Goal: Task Accomplishment & Management: Manage account settings

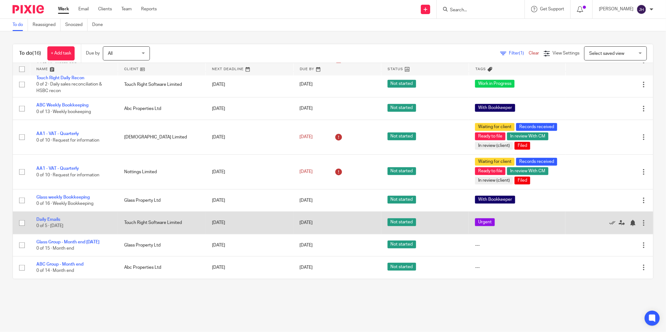
scroll to position [233, 0]
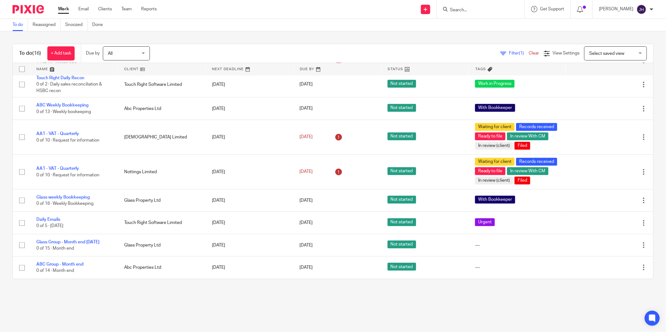
click at [468, 13] on form at bounding box center [482, 9] width 67 height 8
click at [468, 9] on input "Search" at bounding box center [477, 11] width 56 height 6
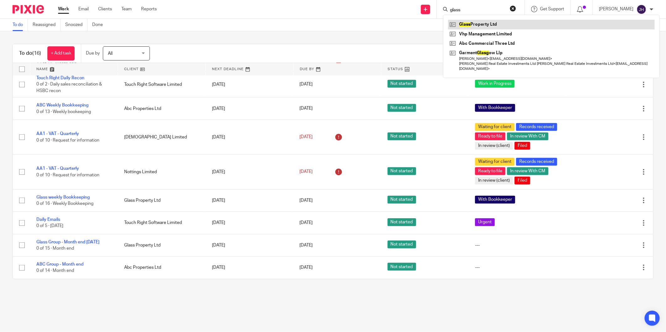
type input "glass"
click at [465, 21] on link at bounding box center [551, 24] width 207 height 9
click at [484, 24] on link at bounding box center [551, 24] width 207 height 9
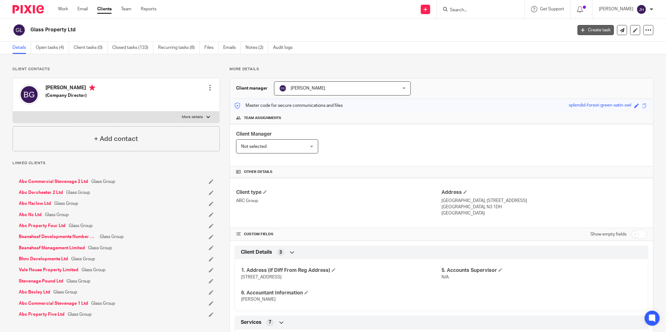
click at [595, 27] on link "Create task" at bounding box center [596, 30] width 36 height 10
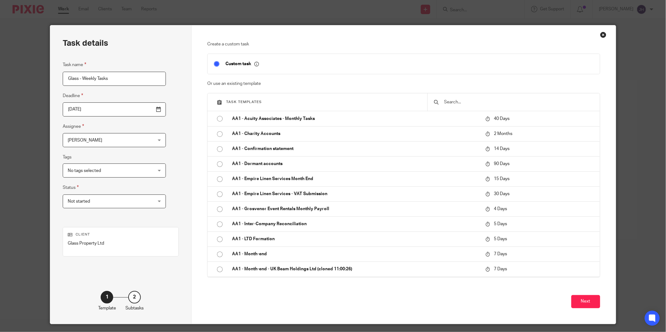
type input "Glass - Weekly Tasks"
click at [145, 172] on div "No tags selected" at bounding box center [114, 171] width 103 height 14
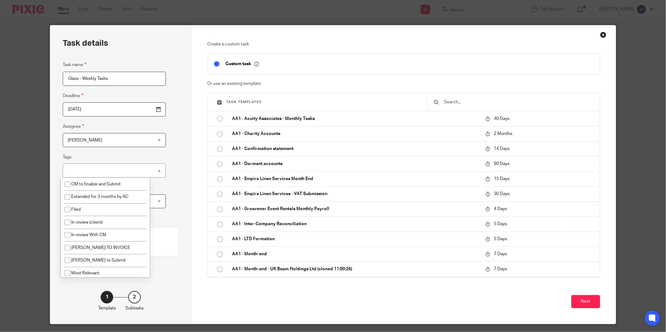
click at [171, 156] on div "Task details Task name Glass - Weekly Tasks Deadline 2025-09-14 Assignee Jacole…" at bounding box center [120, 174] width 141 height 299
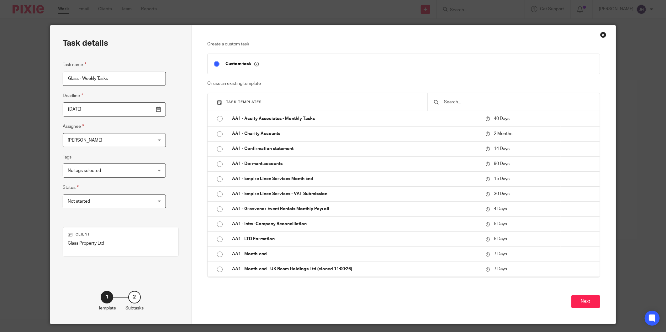
click at [141, 202] on div "Not started Not started" at bounding box center [114, 202] width 103 height 14
click at [142, 202] on div "Not started Not started" at bounding box center [114, 202] width 103 height 14
click at [593, 303] on button "Next" at bounding box center [585, 301] width 29 height 13
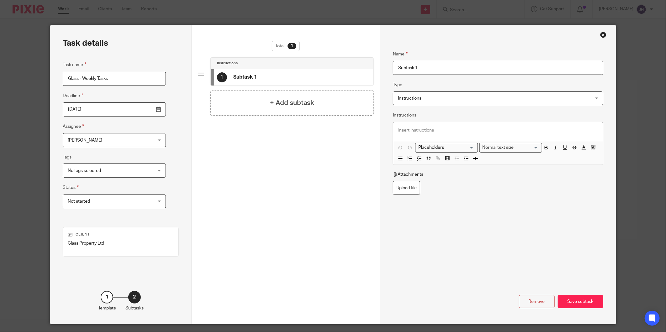
click at [432, 70] on input "Subtask 1" at bounding box center [498, 68] width 210 height 14
drag, startPoint x: 432, startPoint y: 68, endPoint x: 366, endPoint y: 60, distance: 66.7
click at [366, 60] on div "Task details Task name Glass - Weekly Tasks Deadline 2025-09-14 Assignee Jacole…" at bounding box center [332, 174] width 565 height 299
type input "Emails - enter bills and save as draft"
click at [431, 98] on span "Instructions" at bounding box center [480, 98] width 164 height 13
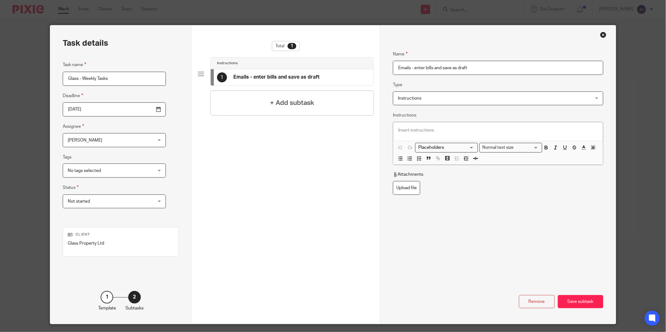
click at [472, 238] on div "Name Emails - enter bills and save as draft Type Instructions Instructions Inst…" at bounding box center [498, 146] width 210 height 210
click at [579, 300] on div "Save subtask" at bounding box center [580, 301] width 45 height 13
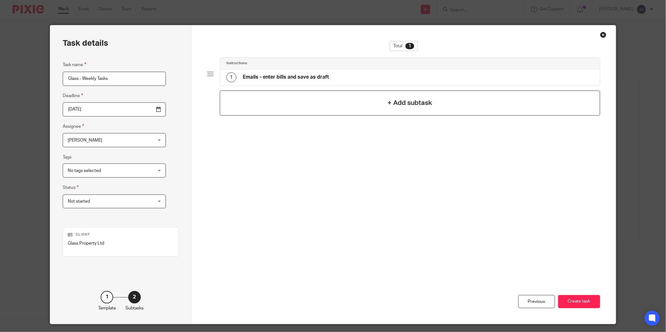
click at [302, 102] on div "+ Add subtask" at bounding box center [410, 103] width 380 height 25
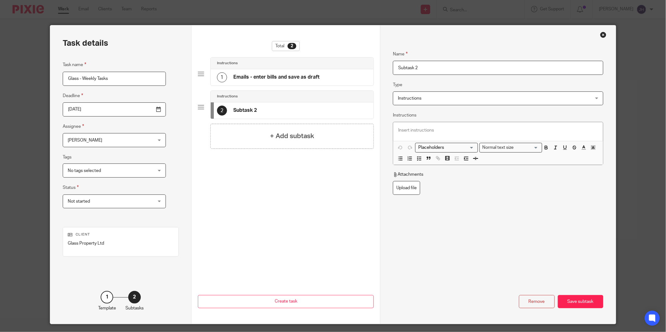
drag, startPoint x: 428, startPoint y: 67, endPoint x: 331, endPoint y: 68, distance: 97.8
click at [332, 66] on div "Task details Task name Glass - Weekly Tasks Deadline 2025-09-14 Assignee Jacole…" at bounding box center [332, 174] width 565 height 299
click at [437, 73] on input "Subtask 2" at bounding box center [498, 68] width 210 height 14
drag, startPoint x: 375, startPoint y: 70, endPoint x: 344, endPoint y: 70, distance: 30.7
click at [344, 70] on div "Task details Task name Glass - Weekly Tasks Deadline 2025-09-14 Assignee Jacole…" at bounding box center [332, 174] width 565 height 299
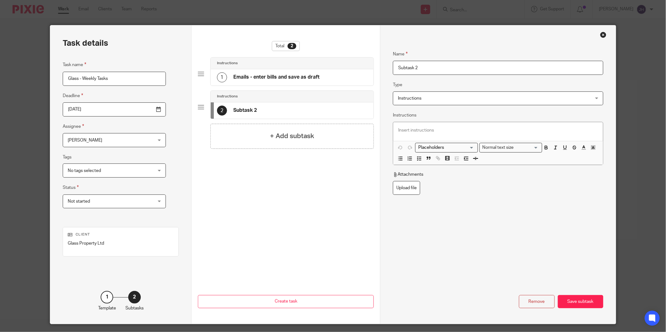
paste input "Produce list of missing / outstanding bank items"
type input "Produce list of missing / outstanding bank items"
click at [581, 300] on div "Save subtask" at bounding box center [580, 301] width 45 height 13
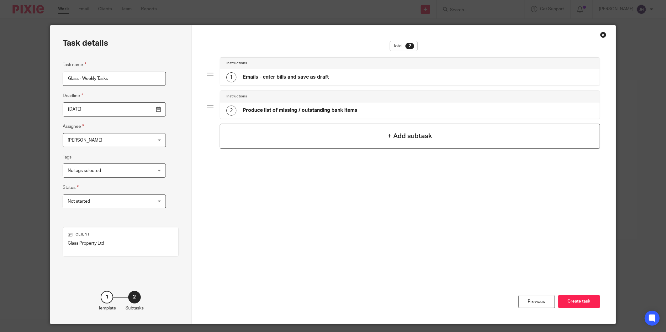
click at [428, 138] on h4 "+ Add subtask" at bounding box center [410, 136] width 45 height 10
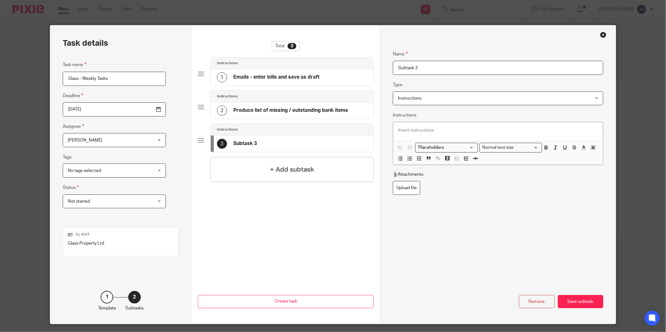
drag, startPoint x: 429, startPoint y: 69, endPoint x: 305, endPoint y: 69, distance: 124.2
click at [305, 69] on div "Task details Task name Glass - Weekly Tasks Deadline 2025-09-14 Assignee Jacole…" at bounding box center [332, 174] width 565 height 299
paste input "intercompany accounts balance"
click at [396, 70] on input "intercompany accounts balance" at bounding box center [498, 68] width 210 height 14
type input "Intercompany accounts balance"
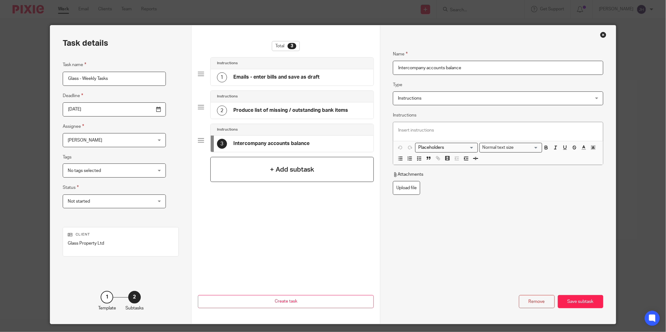
click at [302, 180] on div "+ Add subtask" at bounding box center [291, 169] width 163 height 25
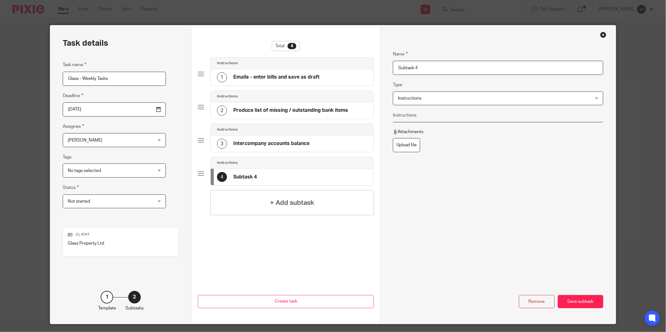
click at [334, 69] on div "Task details Task name Glass - Weekly Tasks Deadline 2025-09-14 Assignee Jacole…" at bounding box center [332, 174] width 565 height 299
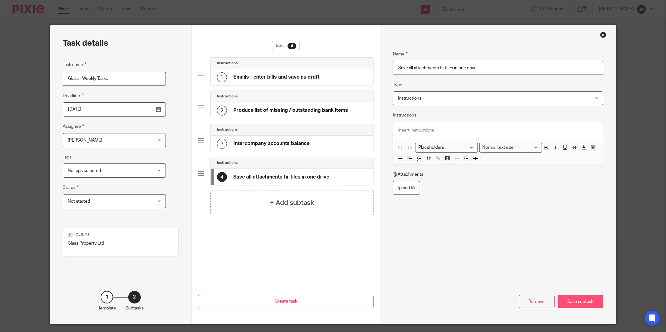
type input "Save all attachments fir files in one drive"
click at [584, 300] on div "Save subtask" at bounding box center [580, 301] width 45 height 13
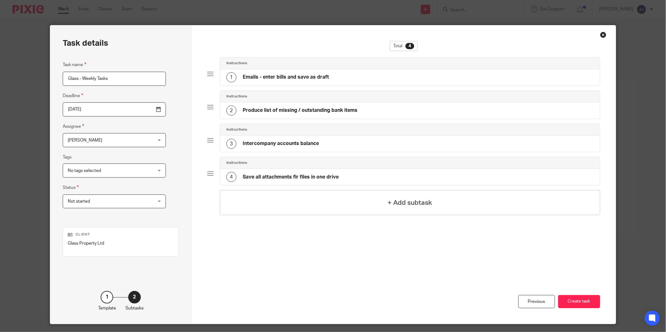
click at [272, 180] on h4 "Save all attachments fir files in one drive" at bounding box center [291, 177] width 96 height 7
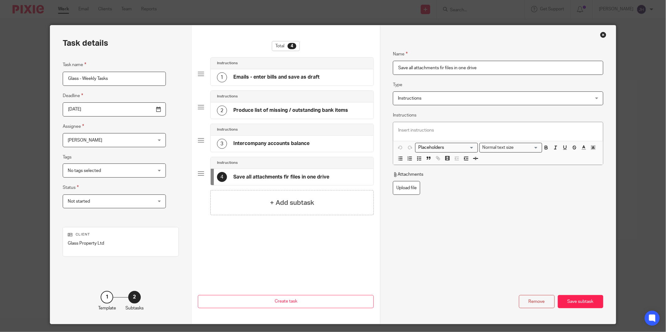
click at [480, 105] on div "Instructions Instructions" at bounding box center [498, 99] width 210 height 14
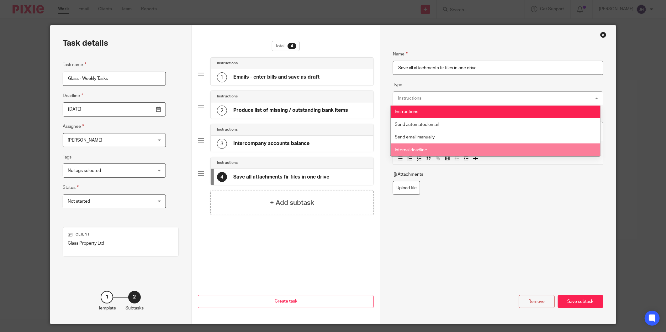
click at [471, 234] on div "Name Save all attachments fir files in one drive Type Instructions Instructions…" at bounding box center [498, 146] width 210 height 210
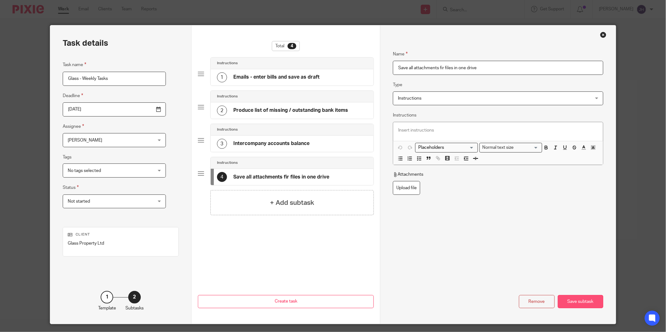
click at [567, 301] on div "Save subtask" at bounding box center [580, 301] width 45 height 13
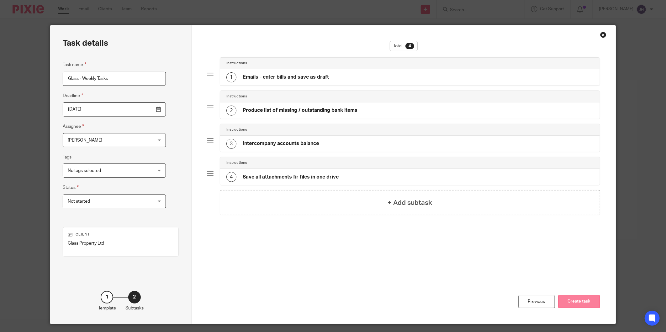
click at [588, 303] on button "Create task" at bounding box center [579, 301] width 42 height 13
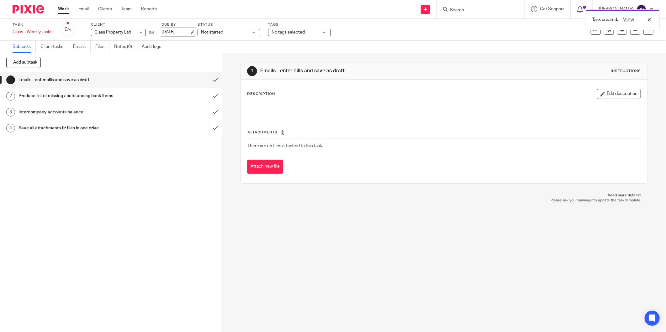
click at [190, 32] on link "14 Sep 2025" at bounding box center [175, 32] width 28 height 7
click at [645, 30] on icon at bounding box center [648, 30] width 6 height 6
click at [618, 82] on span "Make recurring" at bounding box center [614, 82] width 30 height 4
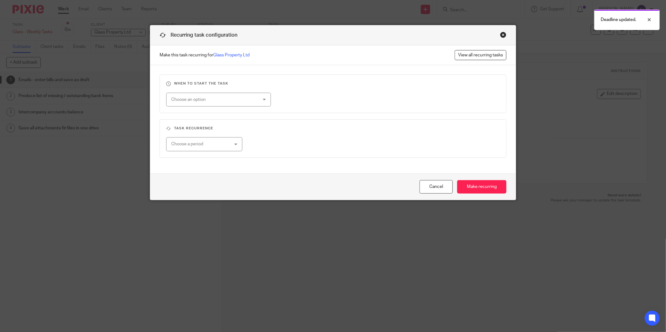
click at [264, 104] on div "Choose an option" at bounding box center [218, 100] width 105 height 14
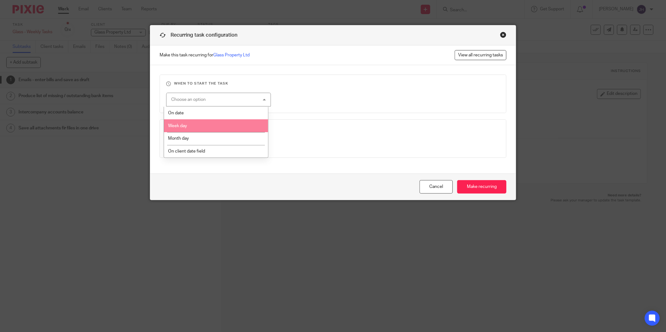
click at [209, 126] on li "Week day" at bounding box center [216, 125] width 104 height 13
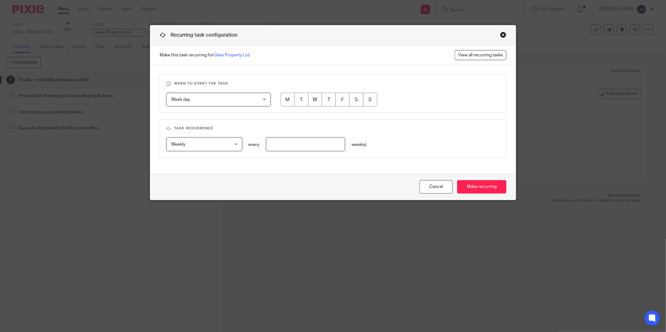
click at [287, 102] on input "radio" at bounding box center [288, 100] width 14 height 14
radio input "true"
click at [233, 143] on div "Weekly Weekly" at bounding box center [204, 144] width 76 height 14
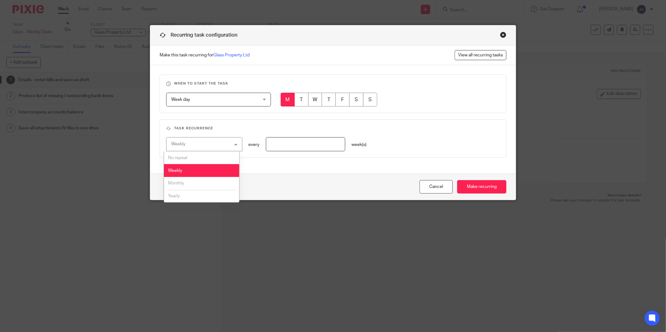
click at [232, 143] on div "Weekly Weekly" at bounding box center [204, 144] width 76 height 14
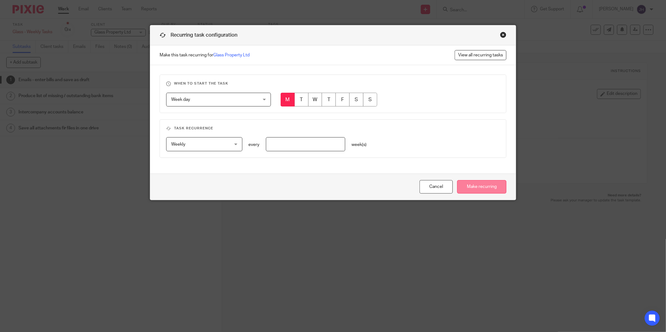
click at [490, 187] on input "Make recurring" at bounding box center [481, 186] width 49 height 13
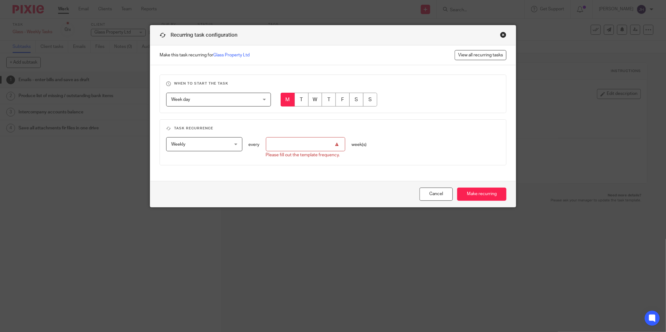
click at [304, 143] on input "number" at bounding box center [306, 144] width 80 height 14
click at [240, 145] on div "Weekly Weekly" at bounding box center [204, 144] width 76 height 14
click at [274, 143] on input "number" at bounding box center [306, 144] width 80 height 14
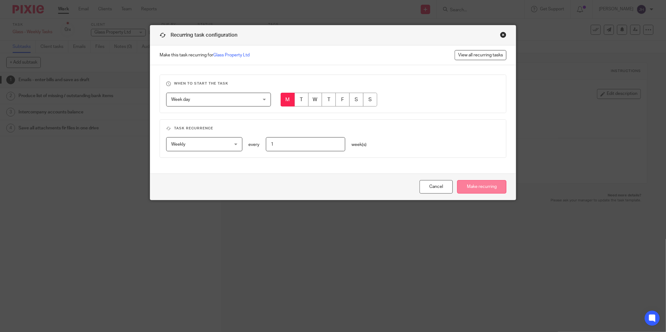
type input "1"
click at [483, 186] on input "Make recurring" at bounding box center [481, 186] width 49 height 13
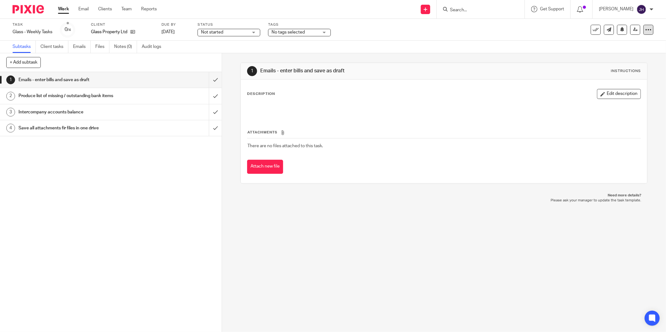
click at [645, 32] on icon at bounding box center [648, 30] width 6 height 6
click at [622, 61] on link "Copy task" at bounding box center [612, 63] width 19 height 4
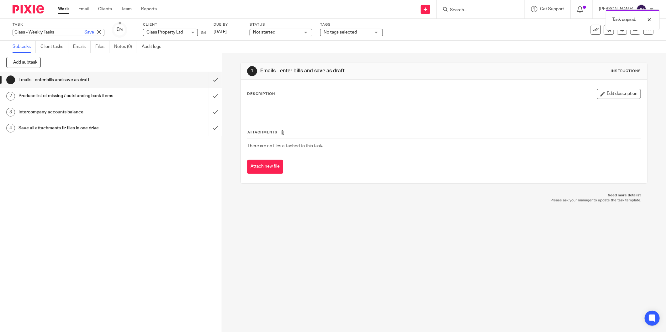
click at [26, 33] on div "Glass - Weekly Tasks Save Glass - Weekly Tasks" at bounding box center [59, 32] width 92 height 7
click at [24, 32] on input "Glass - Weekly Tasks" at bounding box center [59, 32] width 92 height 7
click at [21, 31] on input "Glass - Weekly Tasks" at bounding box center [59, 32] width 92 height 7
type input "ABC - Weekly Tasks"
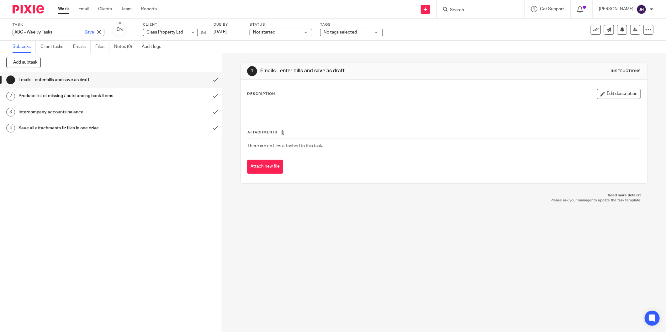
click at [99, 156] on div "1 Emails - enter bills and save as draft 2 Produce list of missing / outstandin…" at bounding box center [111, 202] width 222 height 260
click at [645, 31] on icon at bounding box center [648, 30] width 6 height 6
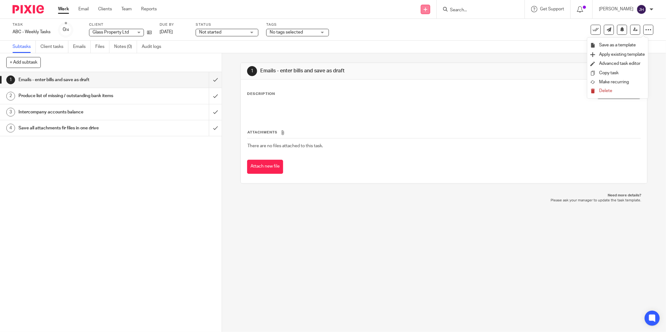
click at [425, 6] on link at bounding box center [425, 9] width 9 height 9
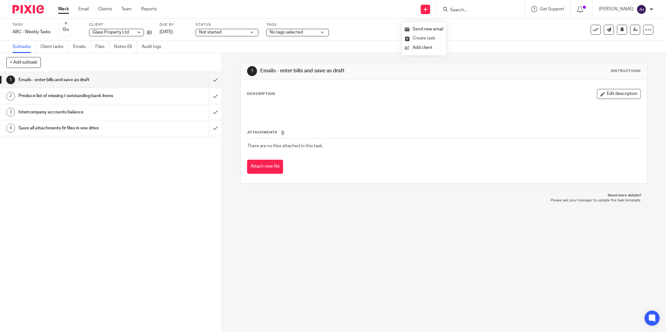
click at [424, 39] on link "Create task" at bounding box center [424, 38] width 39 height 9
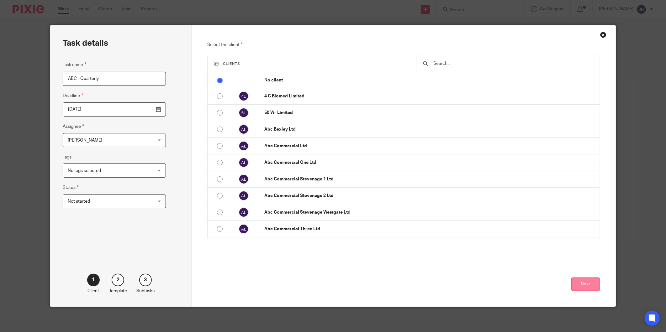
type input "ABC - Quarterly"
click at [593, 283] on button "Next" at bounding box center [585, 284] width 29 height 13
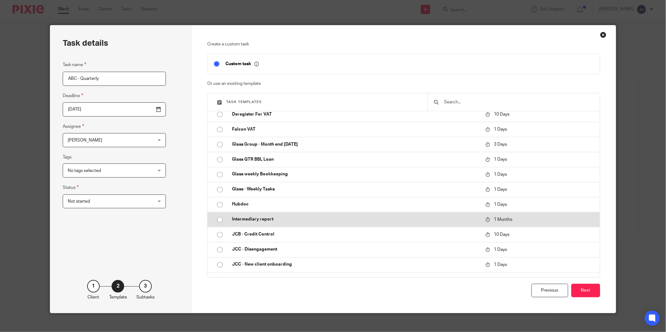
scroll to position [488, 0]
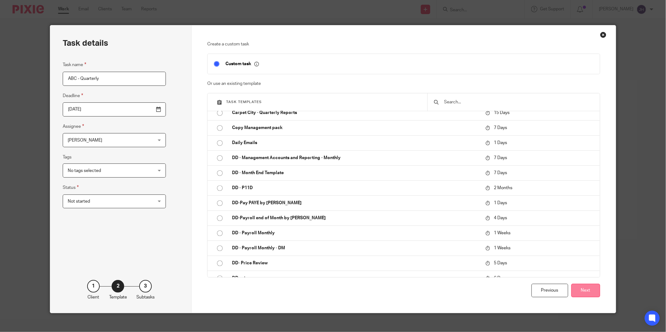
click at [578, 289] on button "Next" at bounding box center [585, 290] width 29 height 13
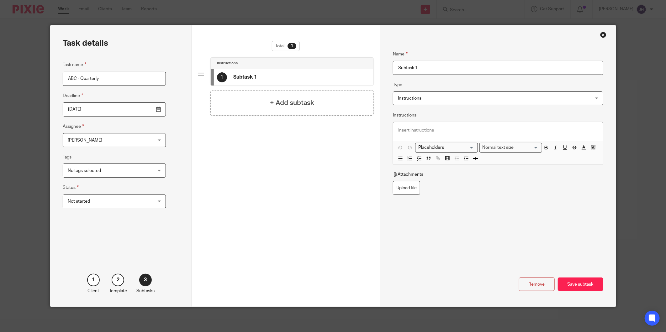
drag, startPoint x: 453, startPoint y: 66, endPoint x: 302, endPoint y: 66, distance: 150.8
click at [302, 66] on div "Task details Task name ABC - Quarterly Deadline [DATE] Assignee [PERSON_NAME] […" at bounding box center [332, 166] width 565 height 282
paste input "Enter Quarterly rental income"
type input "Enter Quarterly rental income"
click at [583, 287] on div "Save subtask" at bounding box center [580, 284] width 45 height 13
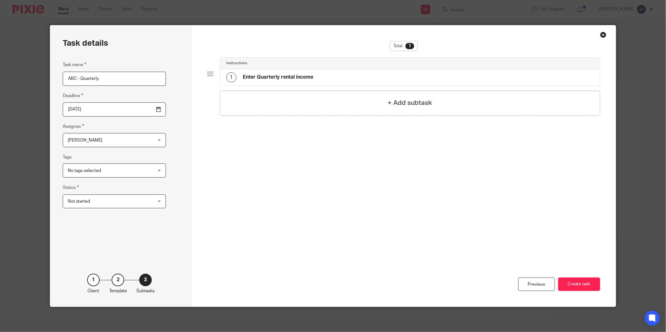
click at [388, 107] on h4 "+ Add subtask" at bounding box center [410, 103] width 45 height 10
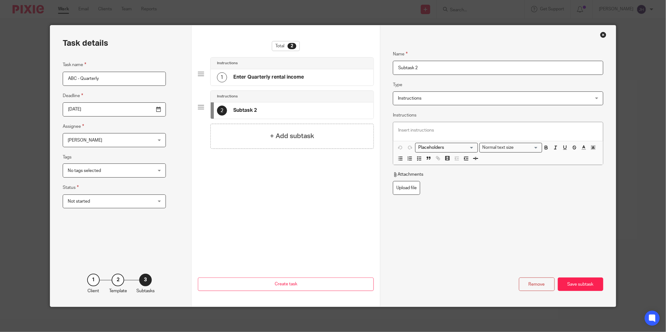
drag, startPoint x: 460, startPoint y: 68, endPoint x: 242, endPoint y: 71, distance: 218.3
click at [244, 71] on div "Task details Task name ABC - Quarterly Deadline 2025-09-14 Assignee Jacolene Ha…" at bounding box center [332, 166] width 565 height 282
paste input "ave all Quarterly rental income"
type input "Save all Quarterly rental income - emails"
click at [586, 287] on div "Save subtask" at bounding box center [580, 284] width 45 height 13
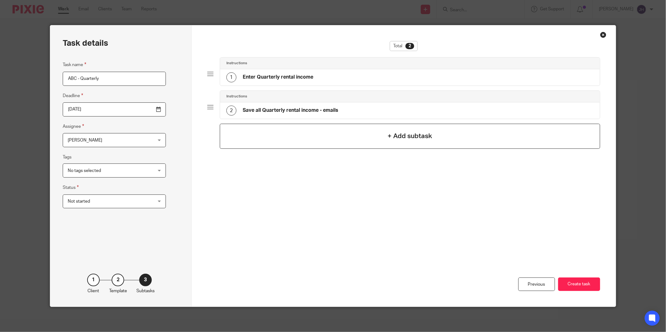
click at [394, 136] on h4 "+ Add subtask" at bounding box center [410, 136] width 45 height 10
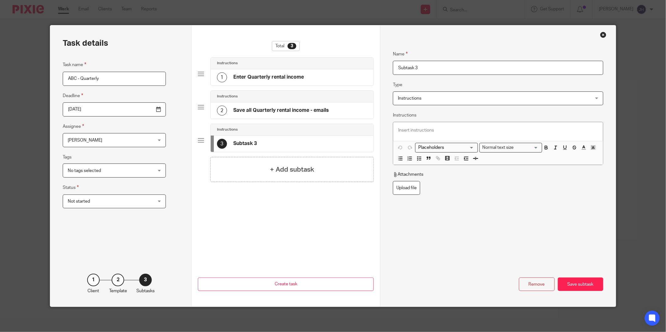
drag, startPoint x: 500, startPoint y: 67, endPoint x: 279, endPoint y: 68, distance: 220.1
click at [279, 68] on div "Task details Task name ABC - Quarterly Deadline 2025-09-14 Assignee Jacolene Ha…" at bounding box center [332, 166] width 565 height 282
paste input "Enter Quarterly BBL , UBL and any other loans"
type input "Enter Quarterly BBL , UBL and any other loans"
click at [579, 283] on div "Save subtask" at bounding box center [580, 284] width 45 height 13
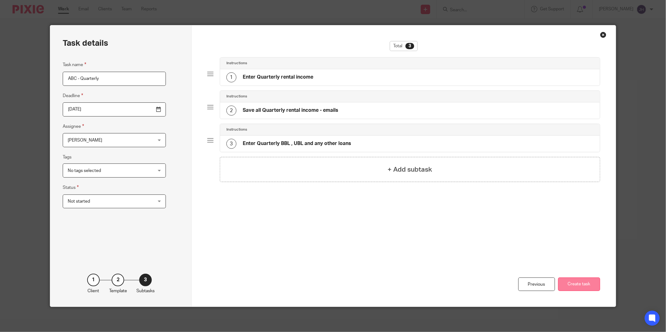
click at [585, 289] on button "Create task" at bounding box center [579, 284] width 42 height 13
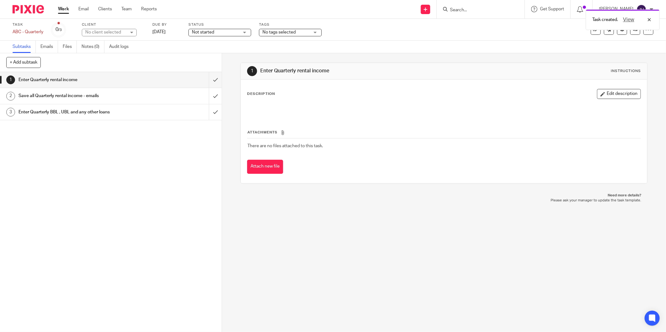
click at [242, 32] on div "Not started Not started" at bounding box center [219, 33] width 63 height 8
click at [156, 29] on link "[DATE]" at bounding box center [166, 32] width 28 height 7
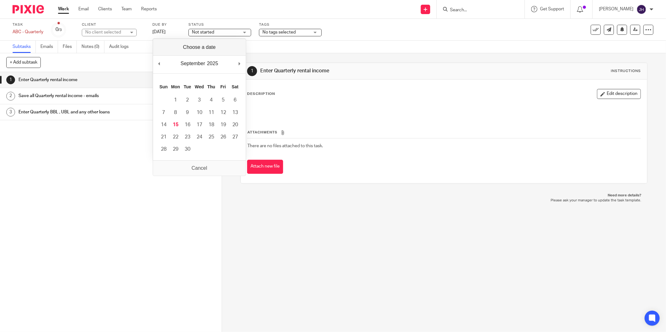
click at [434, 35] on div "Task ABC - Quarterly Save ABC - Quarterly 0 /3 Client No client selected No cli…" at bounding box center [280, 29] width 534 height 15
click at [645, 30] on icon at bounding box center [648, 30] width 6 height 6
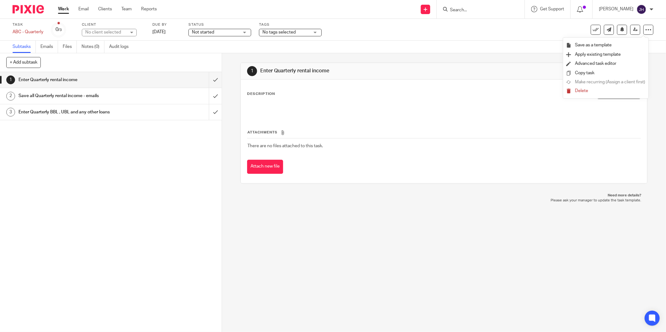
click at [26, 25] on label "Task" at bounding box center [28, 24] width 31 height 5
click at [24, 24] on label "Task" at bounding box center [28, 24] width 31 height 5
click at [17, 33] on div "ABC - Quarterly Save ABC - Quarterly" at bounding box center [28, 32] width 31 height 6
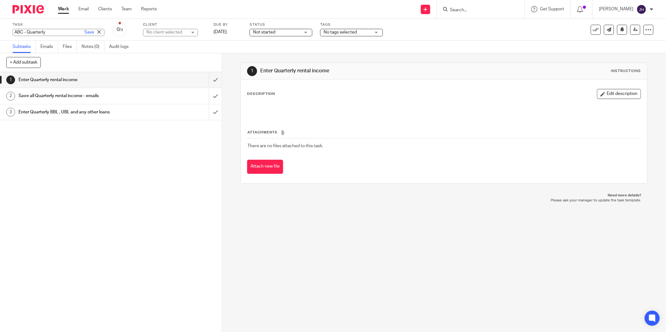
click at [165, 32] on div "Task ABC - Quarterly Save ABC - Quarterly 0 /3 Client No client selected No cli…" at bounding box center [280, 29] width 534 height 15
click at [104, 27] on div "Client No client selected No client selected 14 Thornbury Limited 4 C Biomed Li…" at bounding box center [113, 29] width 63 height 15
click at [104, 31] on div "No client selected" at bounding box center [105, 32] width 41 height 6
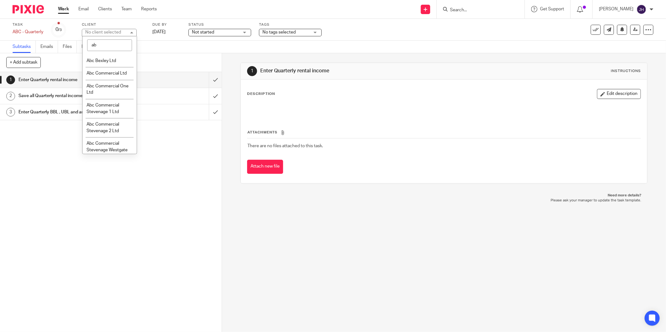
type input "abc"
click at [63, 7] on link "Work" at bounding box center [63, 9] width 11 height 6
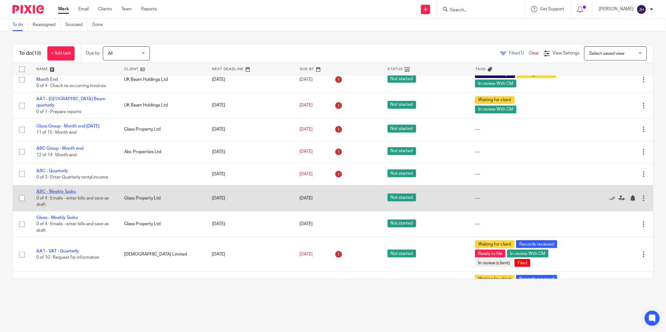
scroll to position [98, 0]
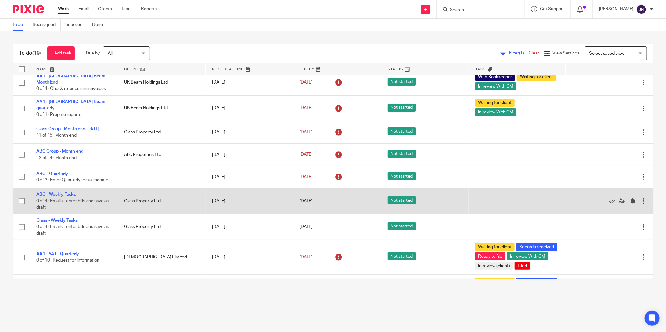
click at [67, 197] on link "ABC - Weekly Tasks" at bounding box center [56, 195] width 40 height 4
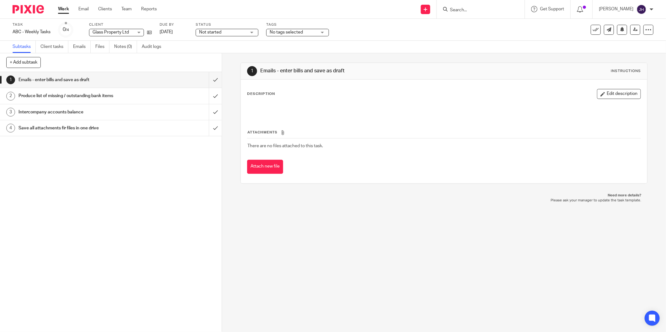
click at [139, 32] on div "Glass Property Ltd Glass Property Ltd" at bounding box center [116, 33] width 55 height 8
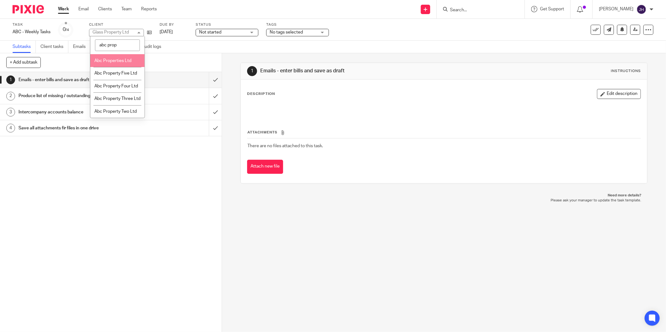
type input "abc prop"
click at [115, 59] on span "Abc Properties Ltd" at bounding box center [112, 61] width 37 height 4
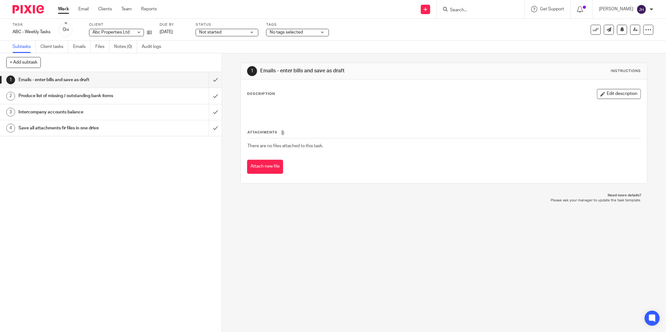
click at [62, 8] on link "Work" at bounding box center [63, 9] width 11 height 6
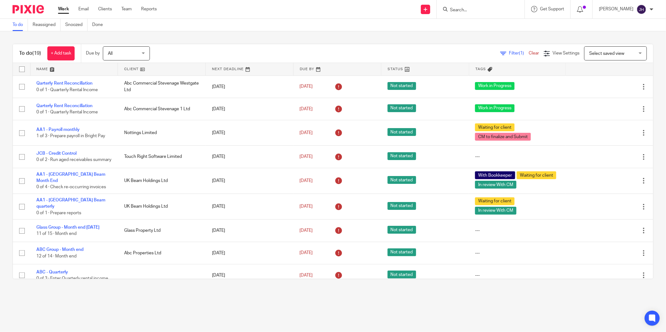
click at [45, 68] on link at bounding box center [73, 69] width 87 height 13
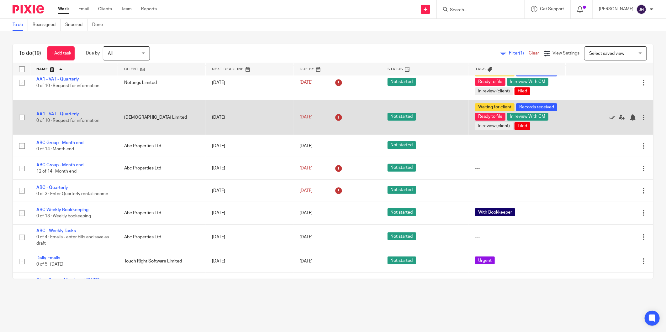
scroll to position [104, 0]
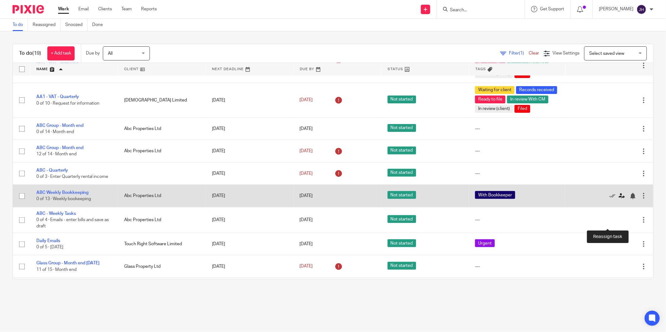
click at [619, 199] on icon at bounding box center [622, 196] width 6 height 6
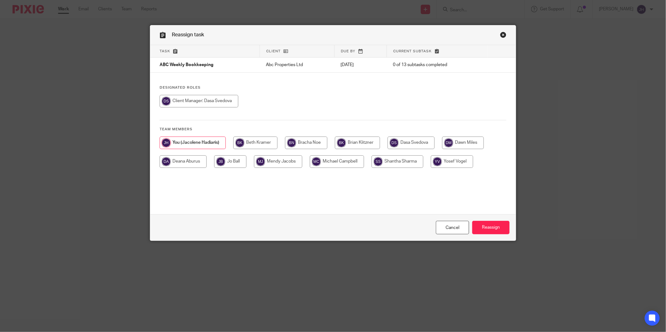
click at [400, 145] on input "radio" at bounding box center [411, 143] width 47 height 13
radio input "true"
click at [496, 228] on input "Reassign" at bounding box center [490, 227] width 37 height 13
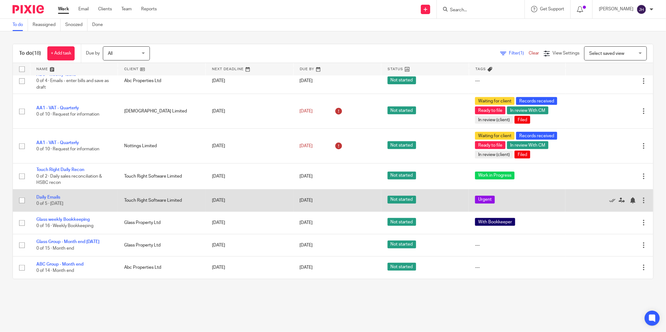
scroll to position [285, 0]
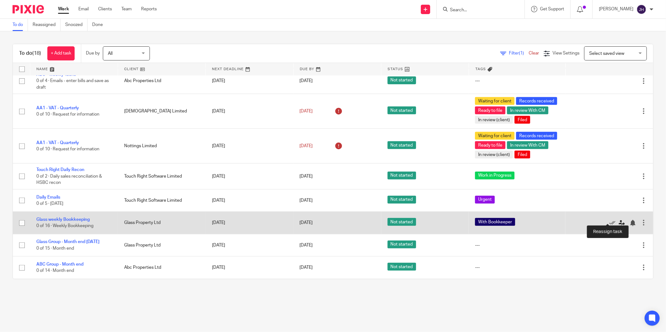
click at [619, 220] on link at bounding box center [623, 223] width 9 height 6
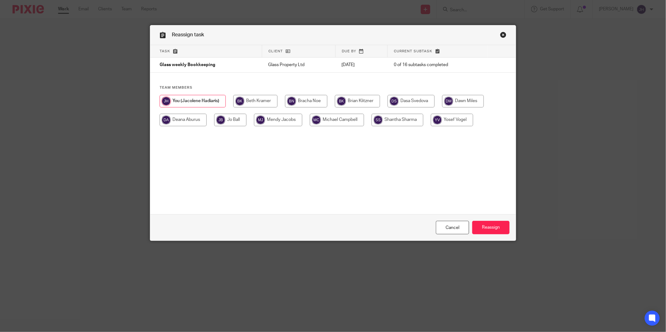
click at [406, 98] on input "radio" at bounding box center [411, 101] width 47 height 13
radio input "true"
click at [480, 221] on input "Reassign" at bounding box center [490, 227] width 37 height 13
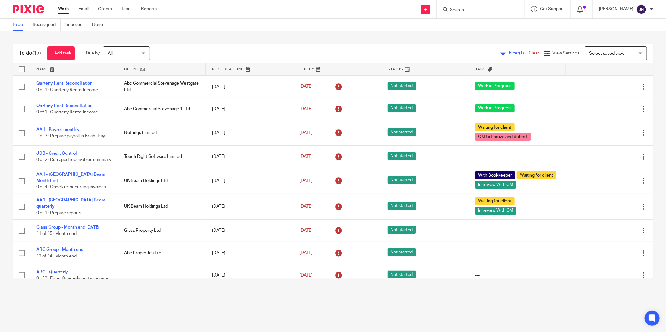
click at [40, 68] on link at bounding box center [73, 69] width 87 height 13
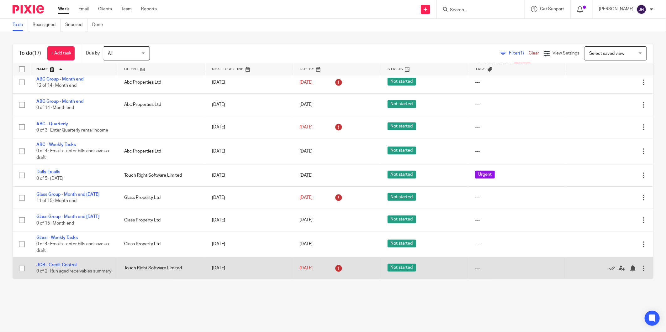
scroll to position [139, 0]
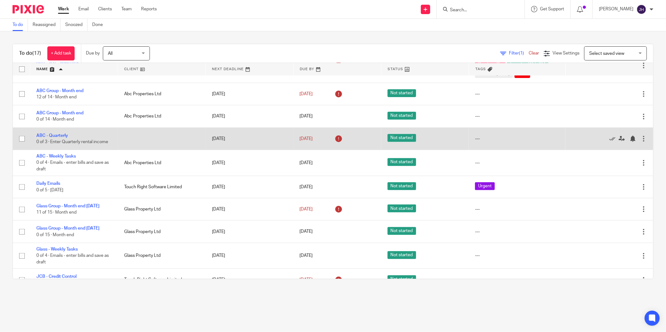
click at [641, 142] on div at bounding box center [644, 139] width 6 height 6
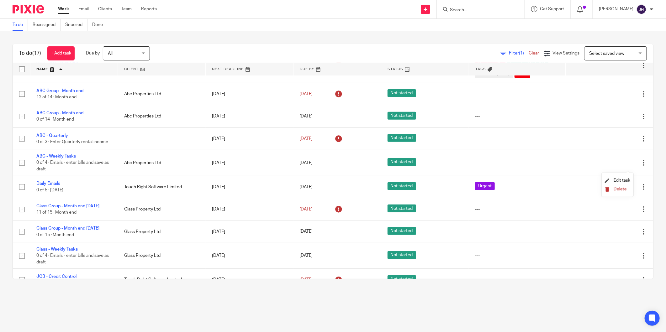
click at [616, 188] on span "Delete" at bounding box center [620, 189] width 13 height 4
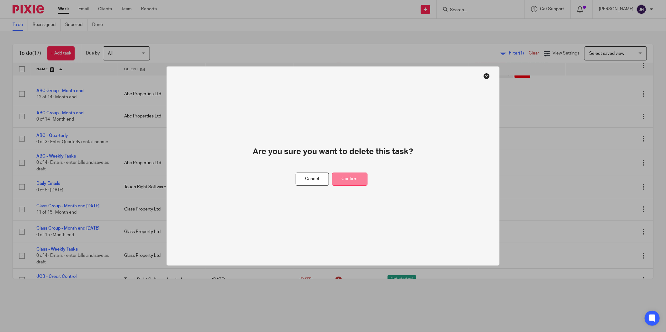
click at [342, 182] on button "Confirm" at bounding box center [349, 179] width 35 height 13
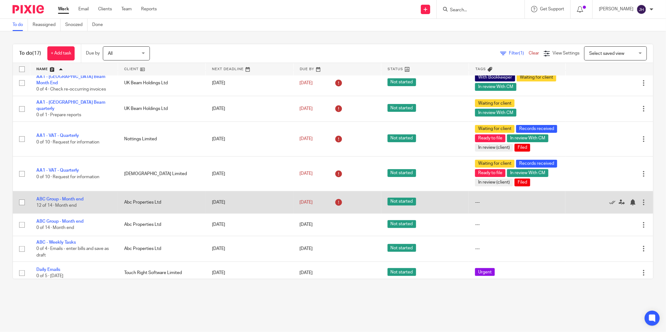
scroll to position [0, 0]
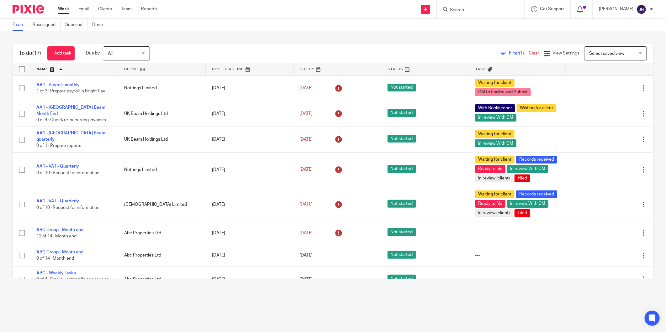
click at [146, 51] on div "All All" at bounding box center [126, 53] width 47 height 14
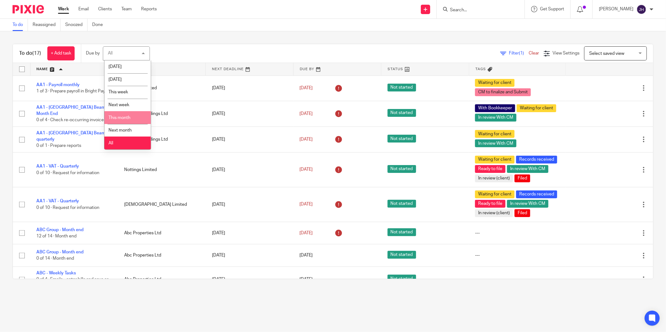
click at [131, 117] on li "This month" at bounding box center [127, 117] width 46 height 13
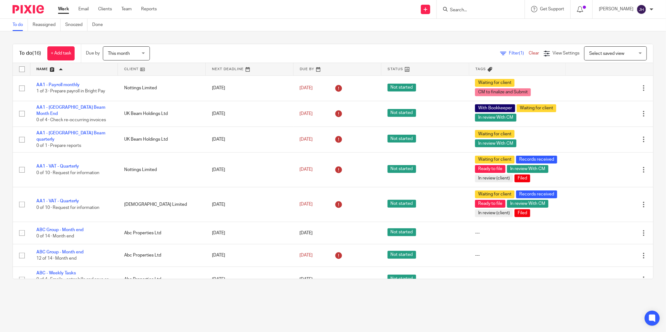
click at [42, 69] on link at bounding box center [73, 69] width 87 height 13
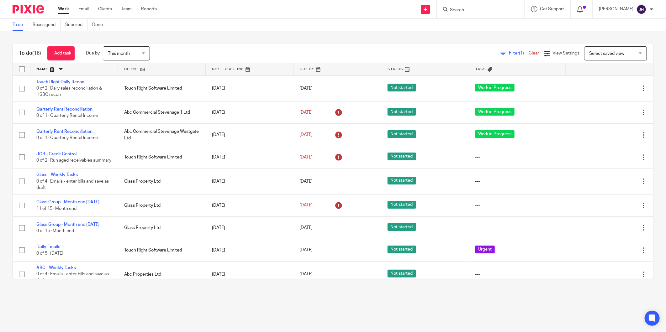
click at [40, 68] on link at bounding box center [73, 69] width 87 height 13
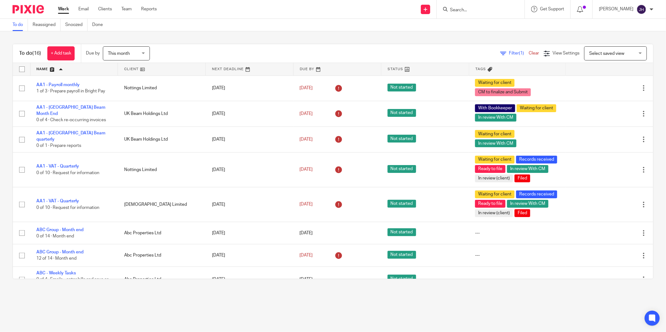
drag, startPoint x: 225, startPoint y: 302, endPoint x: 11, endPoint y: 279, distance: 215.0
click at [225, 302] on main "To do Reassigned Snoozed Done To do (16) + Add task Due by This month This mont…" at bounding box center [333, 166] width 666 height 332
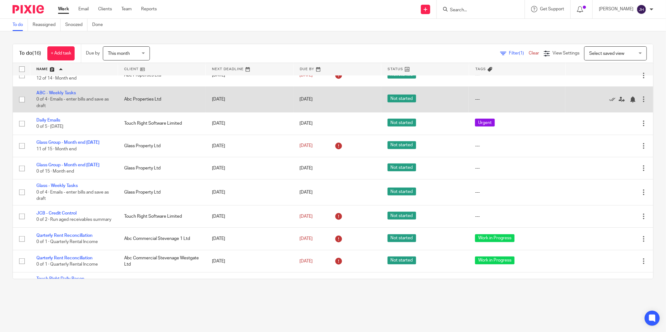
scroll to position [170, 0]
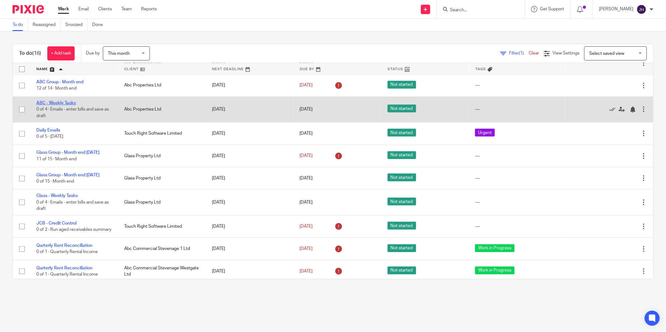
click at [60, 105] on link "ABC - Weekly Tasks" at bounding box center [56, 103] width 40 height 4
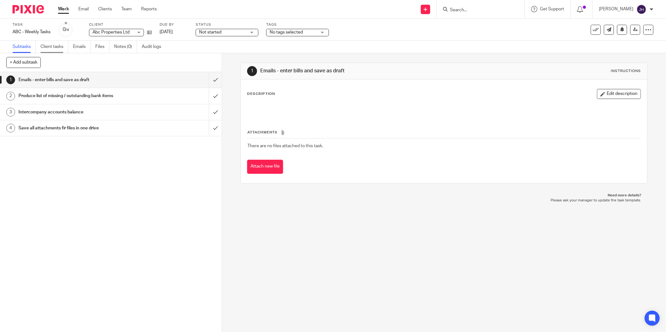
click at [48, 47] on link "Client tasks" at bounding box center [54, 47] width 28 height 12
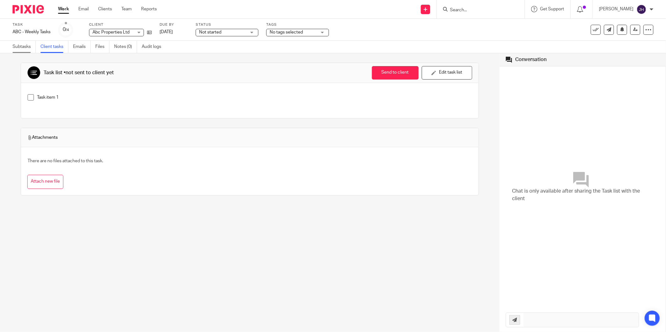
click at [19, 46] on link "Subtasks" at bounding box center [24, 47] width 23 height 12
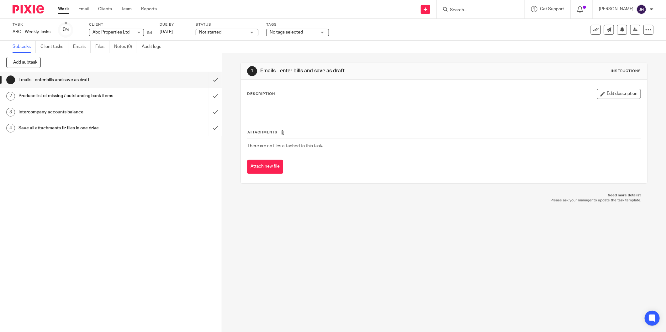
click at [464, 7] on form at bounding box center [482, 9] width 67 height 8
click at [447, 7] on div at bounding box center [479, 9] width 73 height 8
click at [456, 10] on input "Search" at bounding box center [477, 11] width 56 height 6
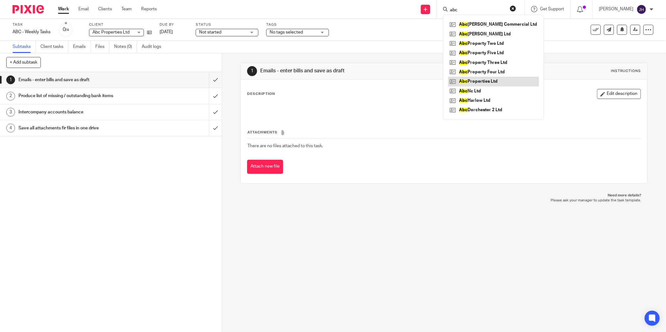
type input "abc"
click at [489, 82] on link at bounding box center [493, 81] width 91 height 9
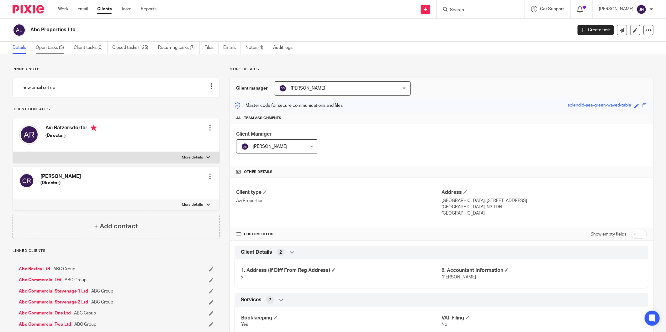
click at [56, 48] on link "Open tasks (5)" at bounding box center [52, 48] width 33 height 12
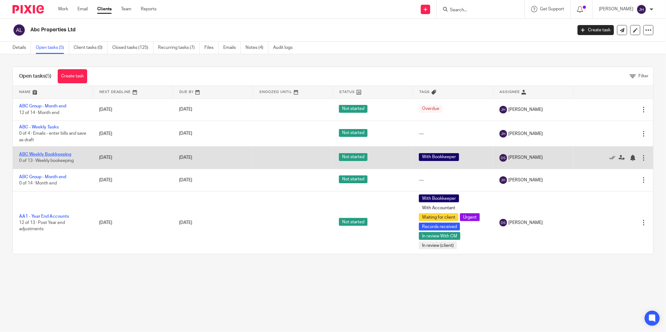
click at [50, 156] on link "ABC Weekly Bookkeeping" at bounding box center [45, 154] width 52 height 4
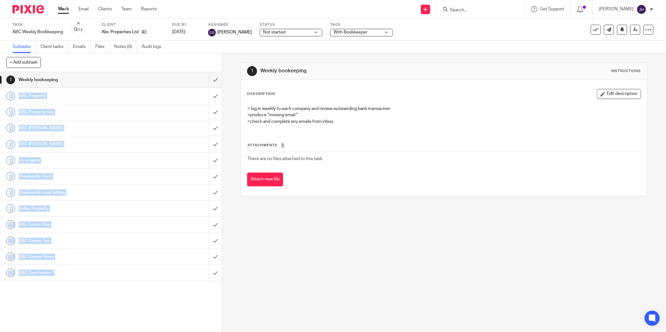
drag, startPoint x: 111, startPoint y: 296, endPoint x: 8, endPoint y: 91, distance: 228.7
click at [8, 91] on div "1 Weekly bookeeping 2 ABC Property 3 ABC Property two 4 ABC [PERSON_NAME] 5 ABC…" at bounding box center [111, 202] width 222 height 260
copy div "2 ABC Property 3 ABC Property two 4 ABC Theobald 5 ABC Theobald Comm 6 Investga…"
click at [64, 9] on link "Work" at bounding box center [63, 9] width 11 height 6
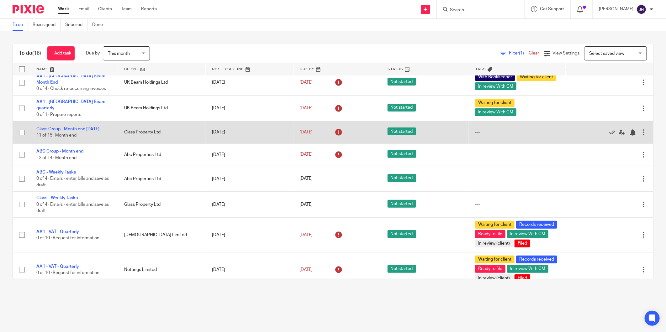
scroll to position [104, 0]
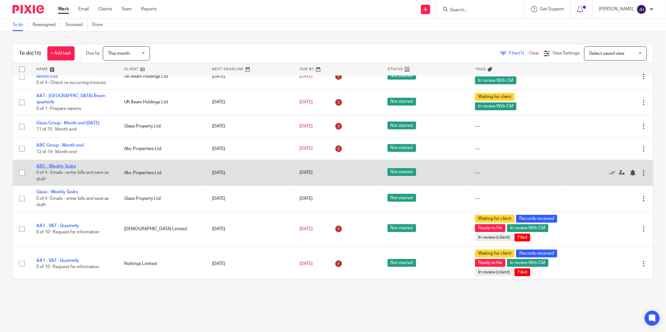
click at [63, 169] on link "ABC - Weekly Tasks" at bounding box center [56, 166] width 40 height 4
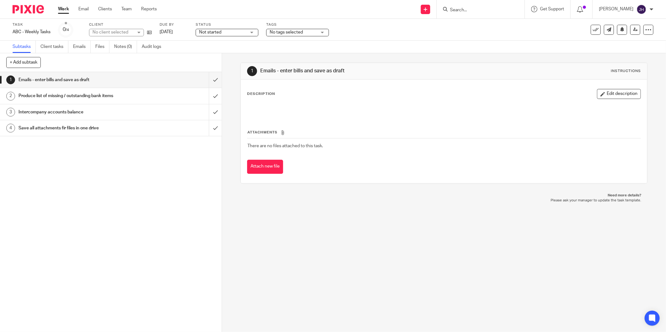
click at [286, 93] on div "Description Edit description" at bounding box center [444, 94] width 394 height 10
click at [610, 95] on button "Edit description" at bounding box center [619, 94] width 44 height 10
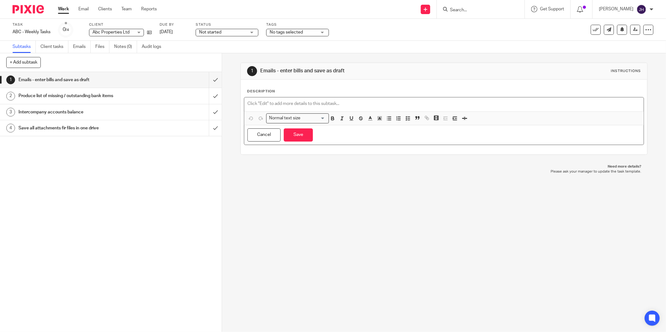
click at [280, 103] on p at bounding box center [443, 104] width 393 height 6
paste div
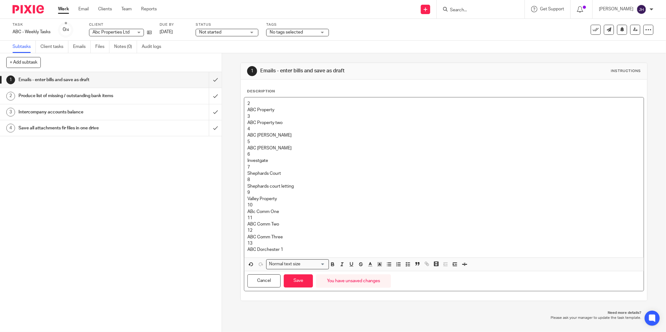
click at [256, 104] on p "2" at bounding box center [443, 104] width 393 height 6
click at [261, 118] on p "3" at bounding box center [443, 117] width 393 height 6
click at [254, 127] on p "4" at bounding box center [443, 129] width 393 height 6
click at [254, 141] on p "5" at bounding box center [443, 142] width 393 height 6
drag, startPoint x: 250, startPoint y: 155, endPoint x: 250, endPoint y: 163, distance: 8.5
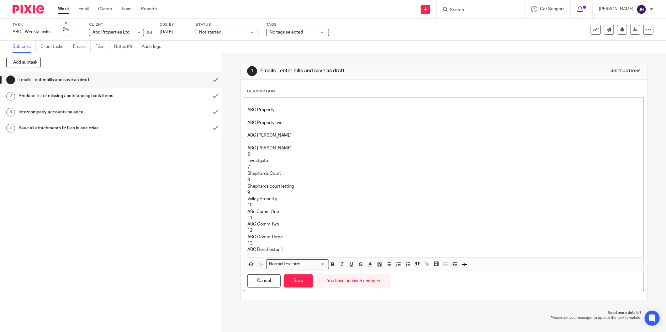
click at [250, 155] on p "6" at bounding box center [443, 154] width 393 height 6
click at [251, 165] on div "ABC Property ABC Property two ABC Theobald ABC Theobald Comm Investgate 7 Sheph…" at bounding box center [443, 178] width 399 height 160
click at [253, 170] on p "7" at bounding box center [443, 167] width 393 height 6
click at [252, 180] on p "8" at bounding box center [443, 180] width 393 height 6
click at [252, 190] on p "9" at bounding box center [443, 193] width 393 height 6
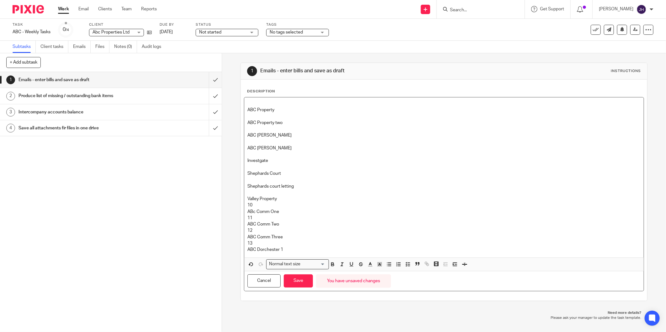
click at [255, 206] on p "10" at bounding box center [443, 205] width 393 height 6
click at [254, 216] on p "11" at bounding box center [443, 218] width 393 height 6
click at [256, 229] on p "12" at bounding box center [443, 231] width 393 height 6
click at [256, 244] on p "13" at bounding box center [443, 244] width 393 height 6
click at [247, 117] on p at bounding box center [443, 117] width 393 height 6
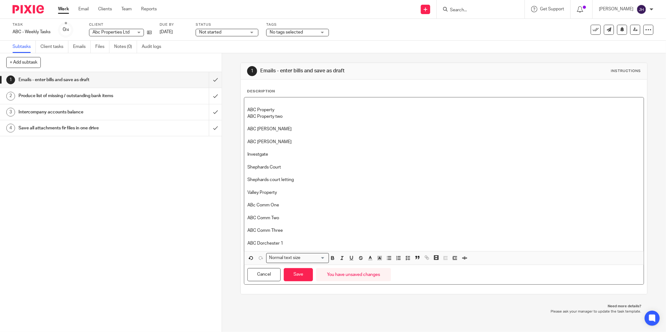
click at [259, 120] on p at bounding box center [443, 123] width 393 height 6
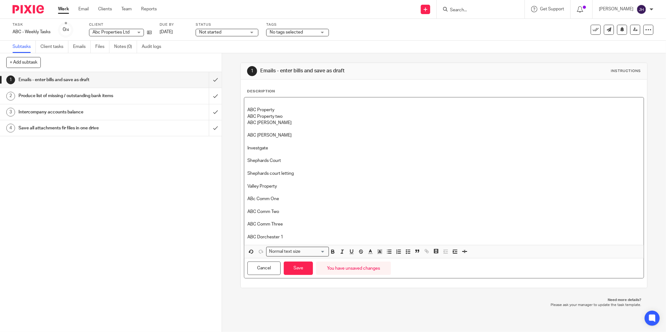
click at [251, 129] on p at bounding box center [443, 129] width 393 height 6
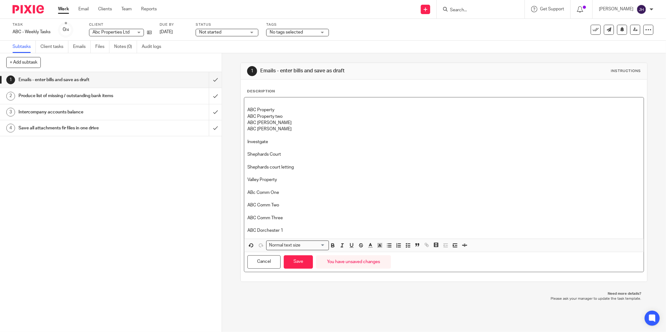
click at [251, 136] on p at bounding box center [443, 135] width 393 height 6
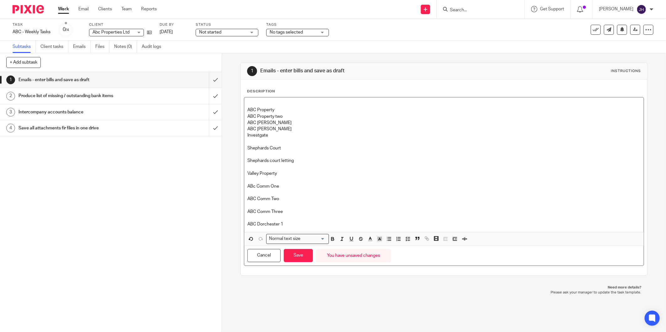
click at [253, 143] on p at bounding box center [443, 142] width 393 height 6
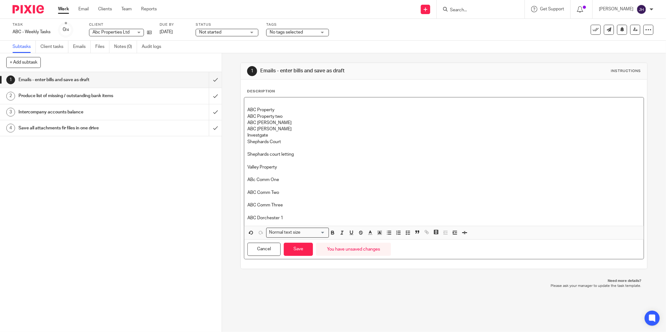
click at [251, 147] on p at bounding box center [443, 148] width 393 height 6
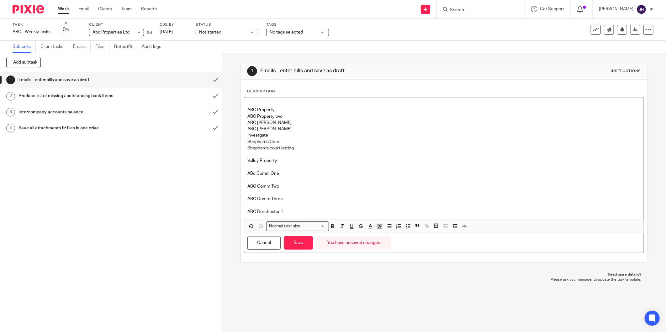
click at [250, 155] on p at bounding box center [443, 154] width 393 height 6
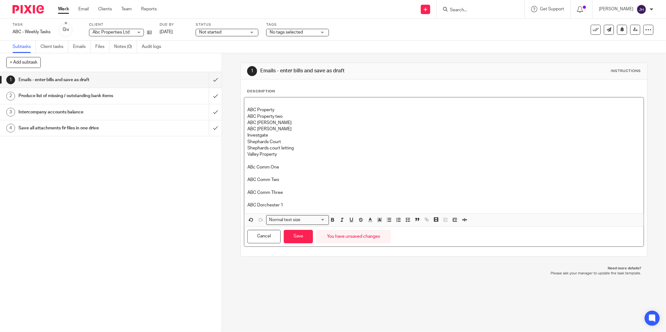
click at [250, 160] on p at bounding box center [443, 161] width 393 height 6
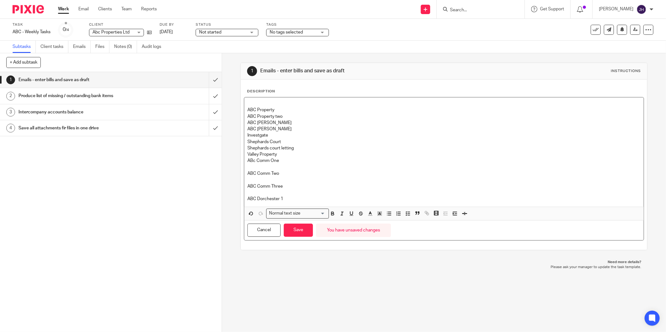
click at [251, 167] on p at bounding box center [443, 167] width 393 height 6
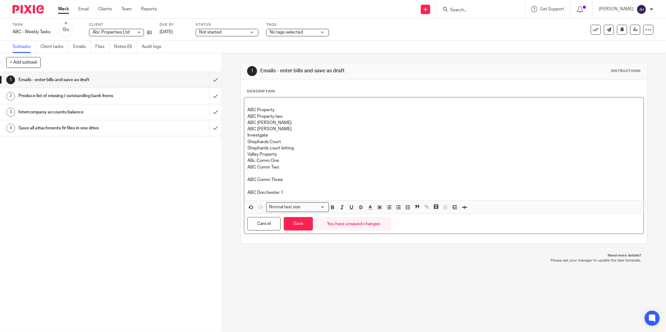
click at [257, 171] on p at bounding box center [443, 174] width 393 height 6
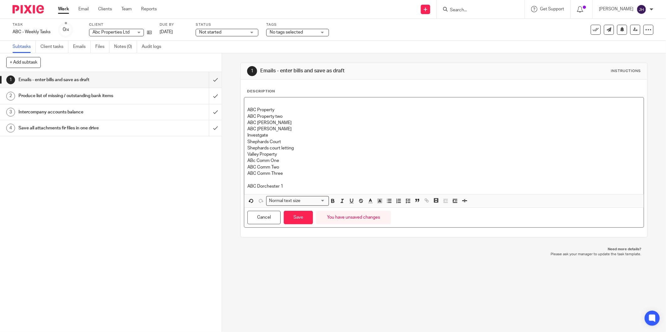
click at [254, 181] on p at bounding box center [443, 180] width 393 height 6
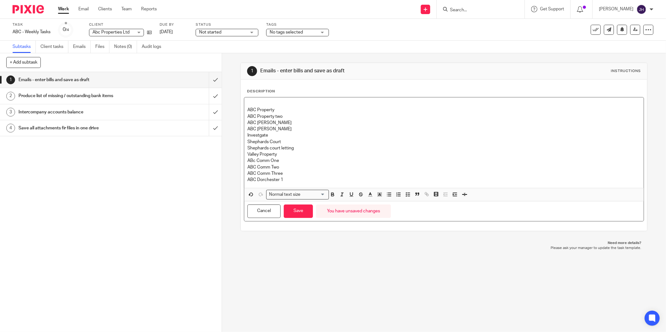
click at [249, 103] on p at bounding box center [443, 104] width 393 height 6
click at [292, 213] on button "Save" at bounding box center [298, 211] width 29 height 13
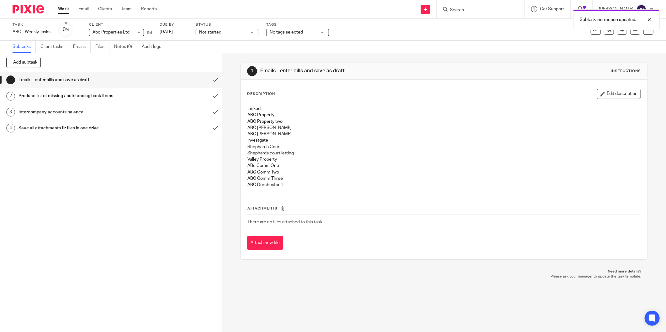
click at [55, 98] on h1 "Produce list of missing / outstanding bank items" at bounding box center [80, 95] width 123 height 9
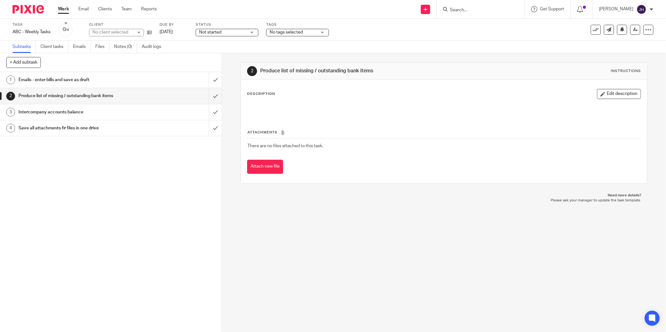
click at [52, 114] on h1 "Intercompany accounts balance" at bounding box center [80, 112] width 123 height 9
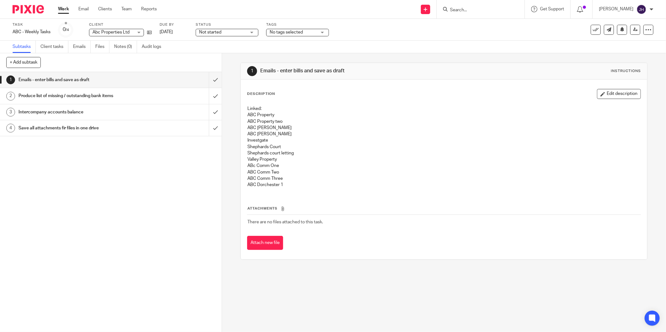
click at [466, 5] on form at bounding box center [482, 9] width 67 height 8
click at [466, 10] on input "Search" at bounding box center [477, 11] width 56 height 6
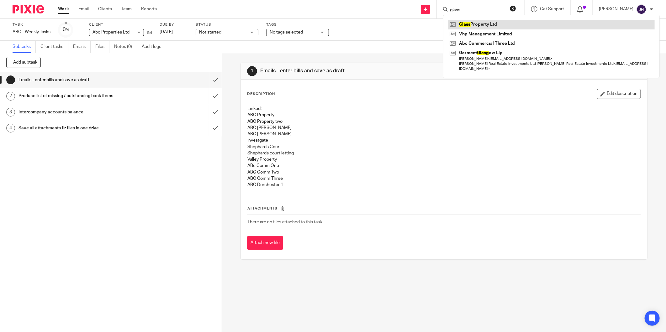
type input "glass"
click at [468, 24] on link at bounding box center [551, 24] width 207 height 9
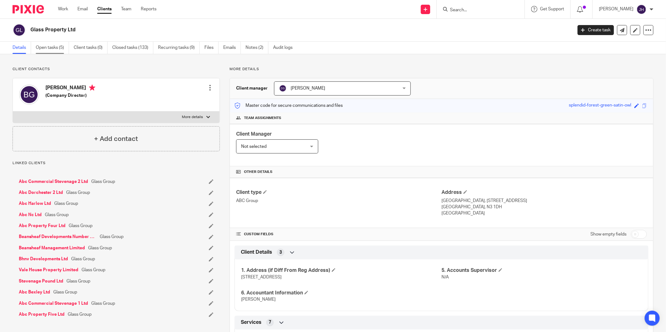
click at [53, 48] on link "Open tasks (5)" at bounding box center [52, 48] width 33 height 12
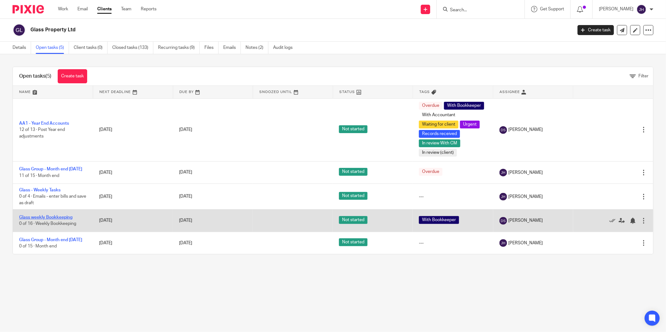
click at [58, 220] on link "Glass weekly Bookkeeping" at bounding box center [45, 217] width 53 height 4
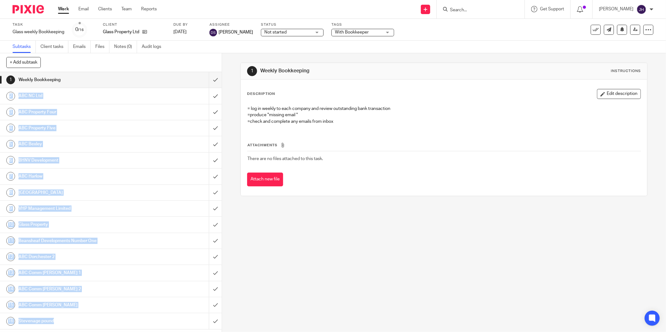
drag, startPoint x: 161, startPoint y: 331, endPoint x: 11, endPoint y: 95, distance: 279.7
click at [9, 96] on div "1 Weekly Bookkeeping 2 ABC NC Ltd 3 ABC Property Four 4 ABC Property Five 5 ABC…" at bounding box center [111, 202] width 222 height 260
copy div "2 ABC NC Ltd 3 ABC Property Four 4 ABC Property Five 5 ABC Bexley 6 BHNV Develo…"
click at [60, 8] on link "Work" at bounding box center [63, 9] width 11 height 6
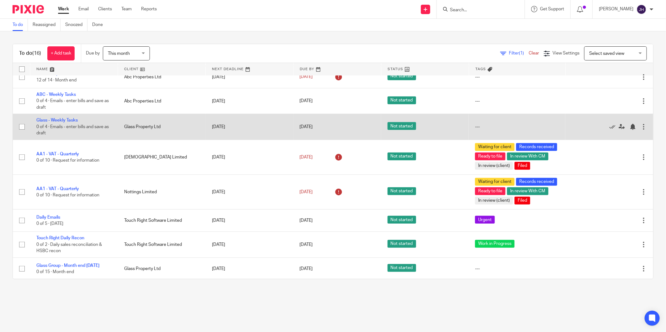
scroll to position [209, 0]
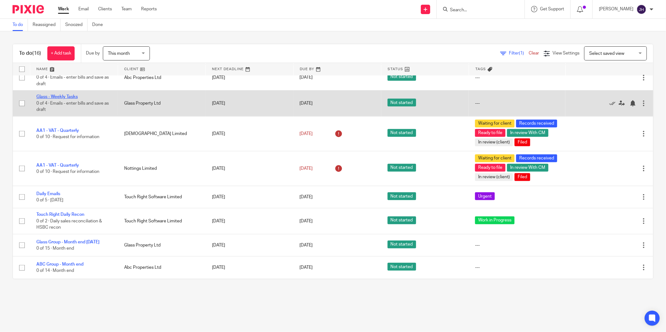
click at [49, 99] on link "Glass - Weekly Tasks" at bounding box center [56, 97] width 41 height 4
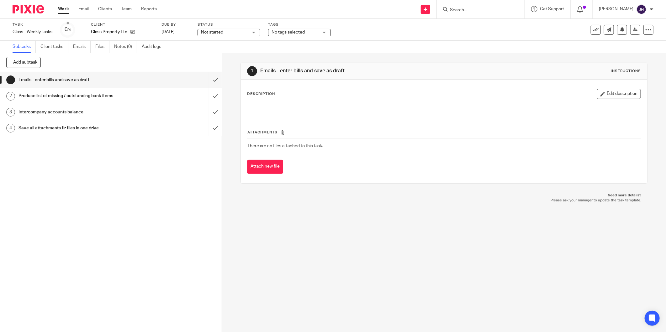
click at [266, 90] on div "Description Edit description" at bounding box center [444, 94] width 394 height 10
click at [629, 96] on div "Description Edit description Attachments There are no files attached to this ta…" at bounding box center [444, 132] width 406 height 104
drag, startPoint x: 616, startPoint y: 96, endPoint x: 604, endPoint y: 96, distance: 11.6
click at [616, 96] on button "Edit description" at bounding box center [619, 94] width 44 height 10
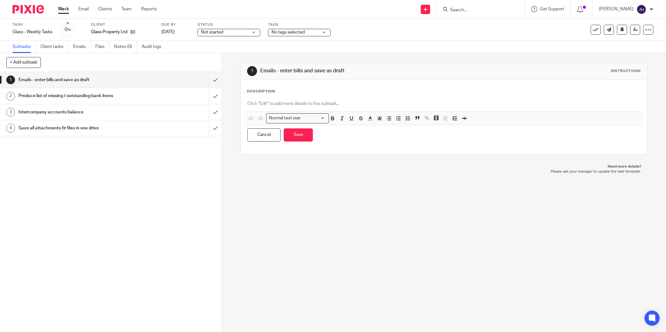
click at [283, 100] on div at bounding box center [443, 105] width 399 height 14
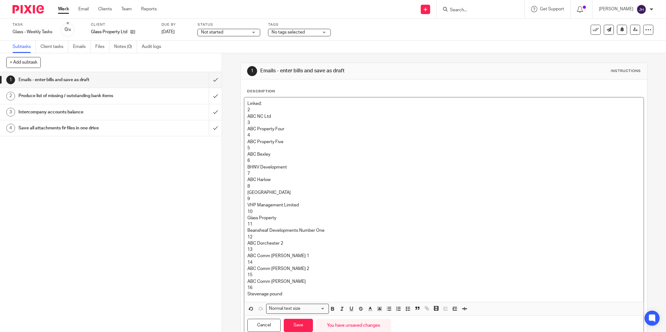
click at [254, 111] on p "Linked: 2" at bounding box center [443, 107] width 393 height 13
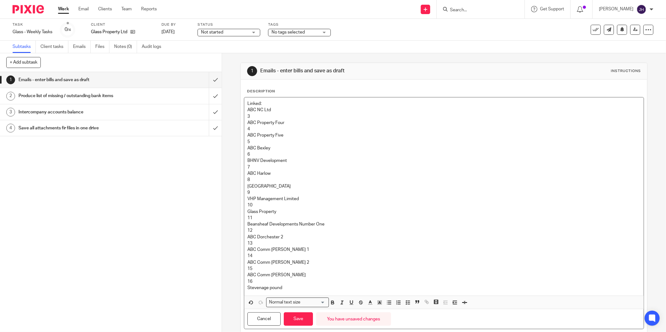
click at [253, 115] on p "3" at bounding box center [443, 117] width 393 height 6
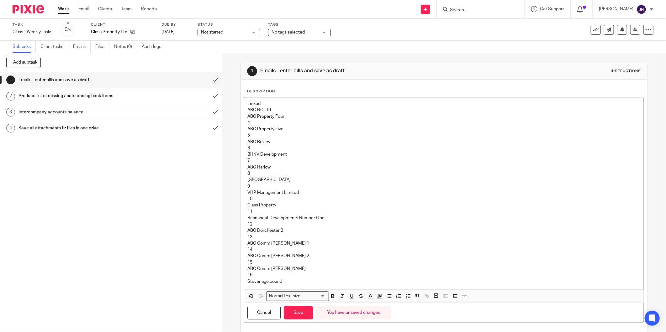
click at [249, 123] on p "4" at bounding box center [443, 123] width 393 height 6
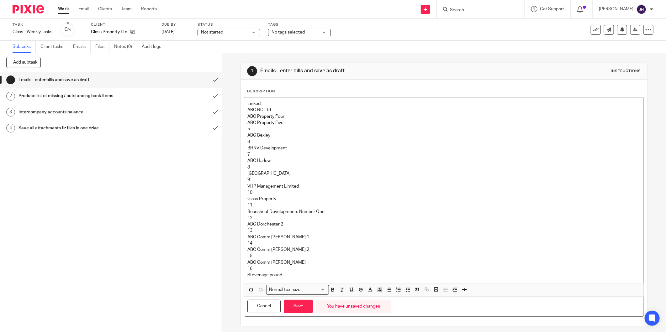
click at [255, 126] on p "5" at bounding box center [443, 129] width 393 height 6
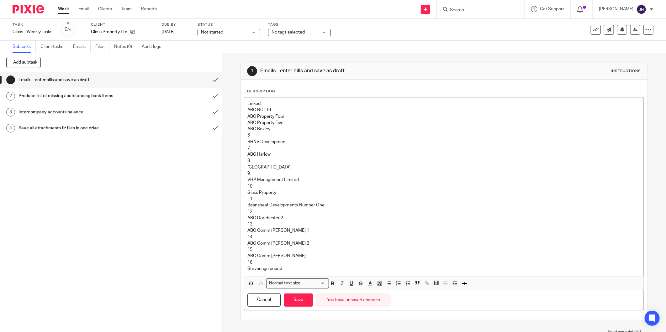
click at [252, 134] on p "6" at bounding box center [443, 135] width 393 height 6
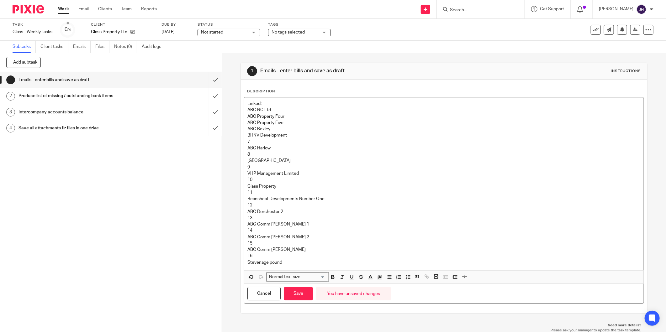
click at [253, 143] on p "7" at bounding box center [443, 142] width 393 height 6
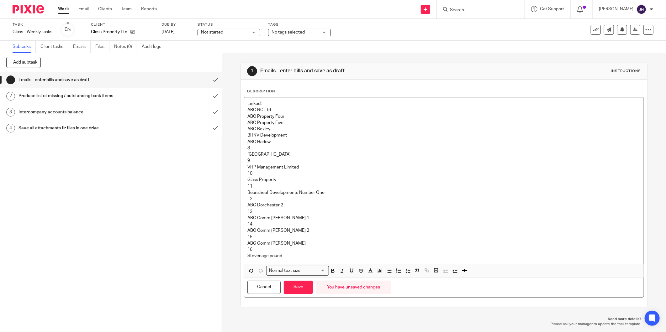
click at [253, 146] on p "8" at bounding box center [443, 148] width 393 height 6
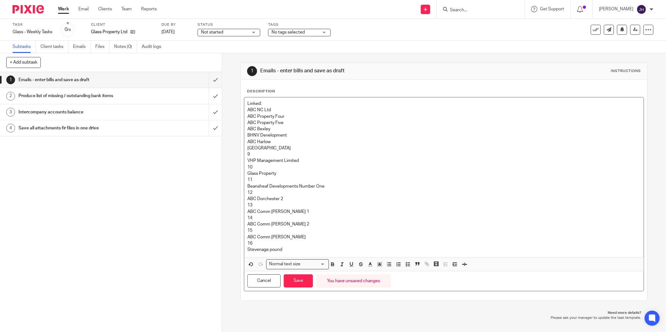
click at [252, 154] on p "9" at bounding box center [443, 154] width 393 height 6
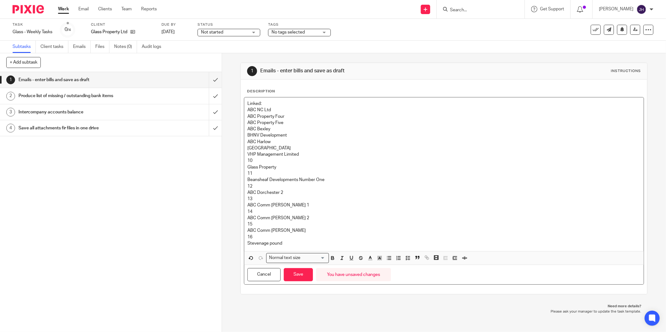
click at [255, 158] on p "10" at bounding box center [443, 161] width 393 height 6
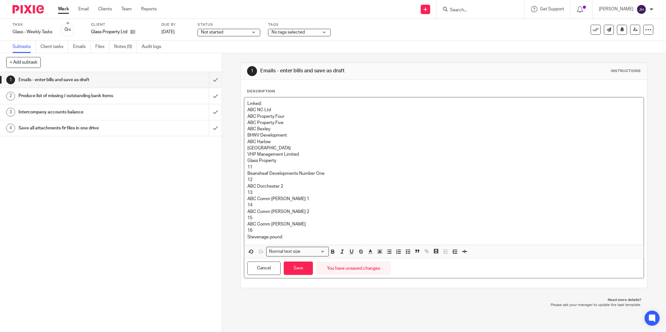
click at [254, 168] on p "11" at bounding box center [443, 167] width 393 height 6
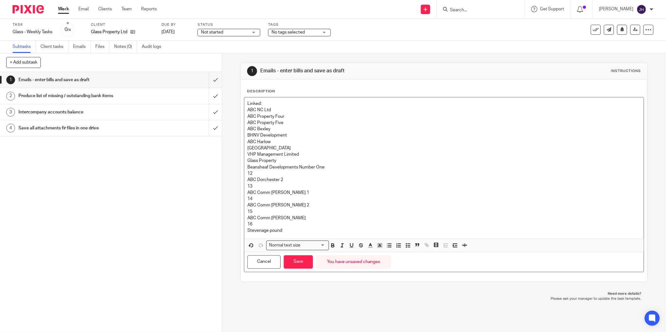
click at [258, 174] on p "12" at bounding box center [443, 174] width 393 height 6
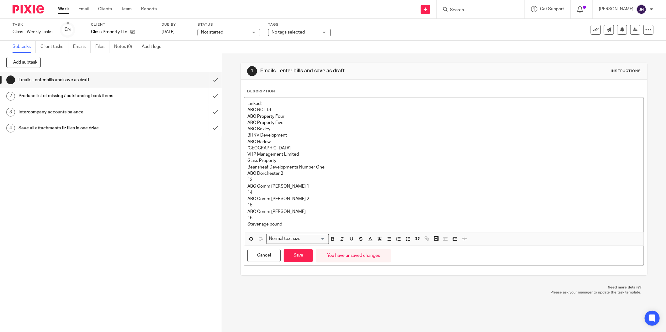
click at [257, 180] on p "13" at bounding box center [443, 180] width 393 height 6
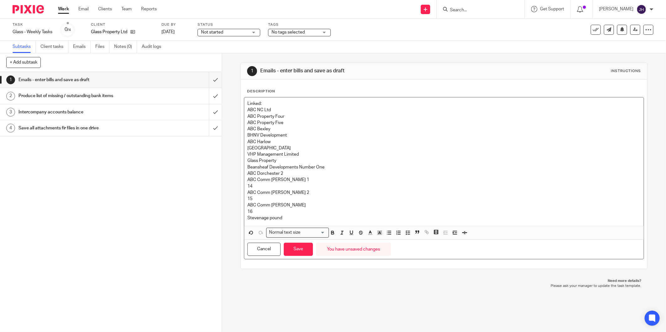
click at [254, 188] on p "14" at bounding box center [443, 186] width 393 height 6
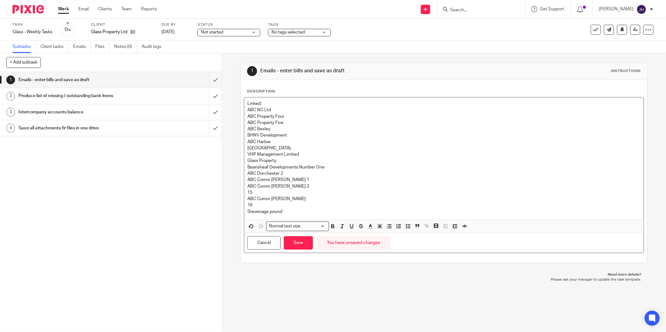
click at [256, 193] on p "15" at bounding box center [443, 193] width 393 height 6
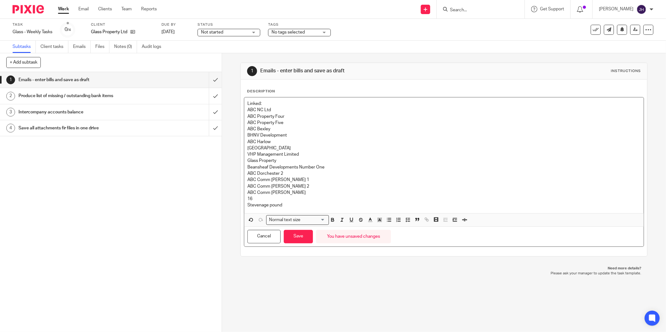
click at [253, 197] on p "16" at bounding box center [443, 199] width 393 height 6
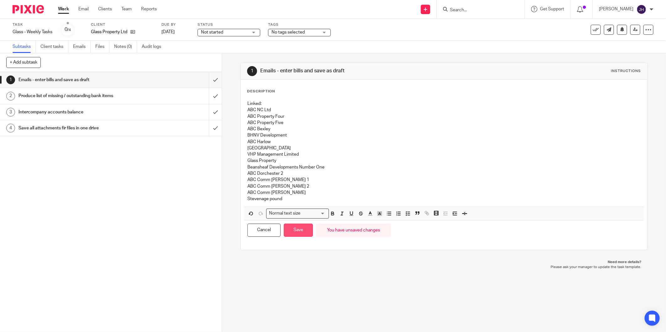
click at [300, 230] on button "Save" at bounding box center [298, 230] width 29 height 13
